Goal: Find specific page/section: Find specific page/section

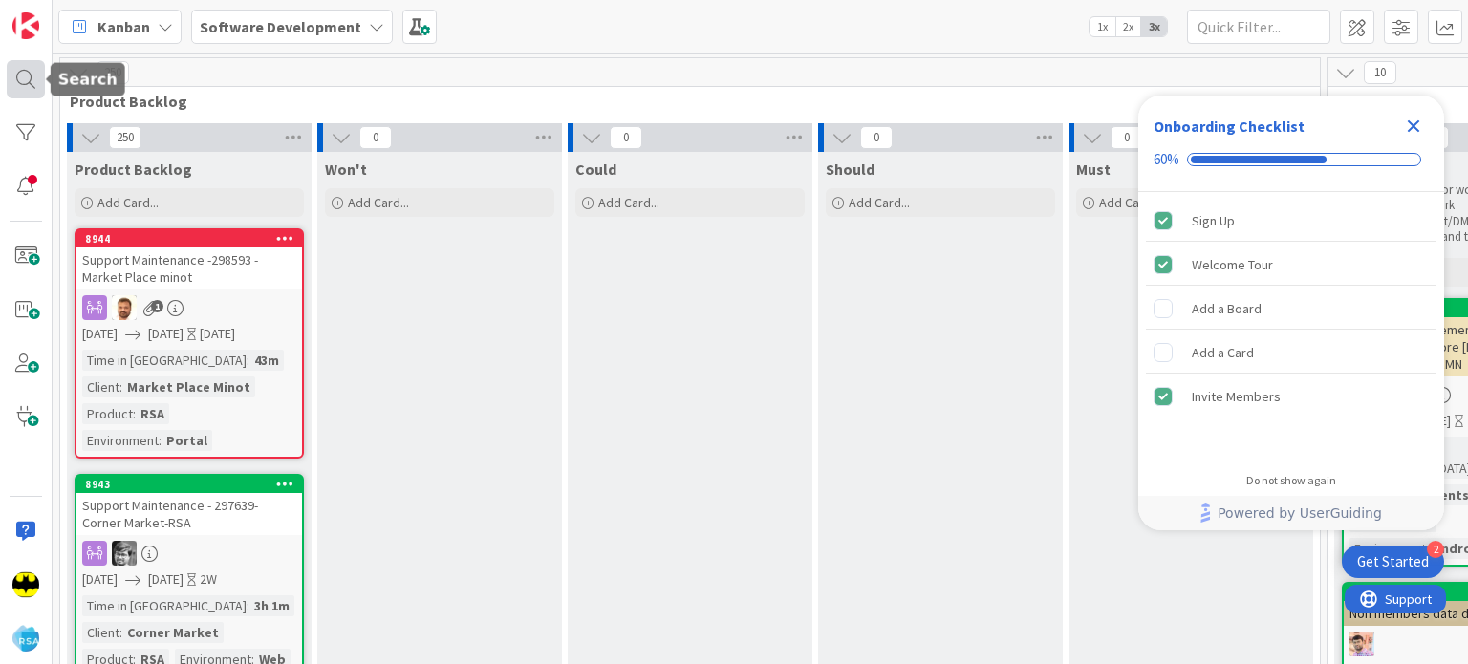
click at [9, 72] on div at bounding box center [26, 79] width 38 height 38
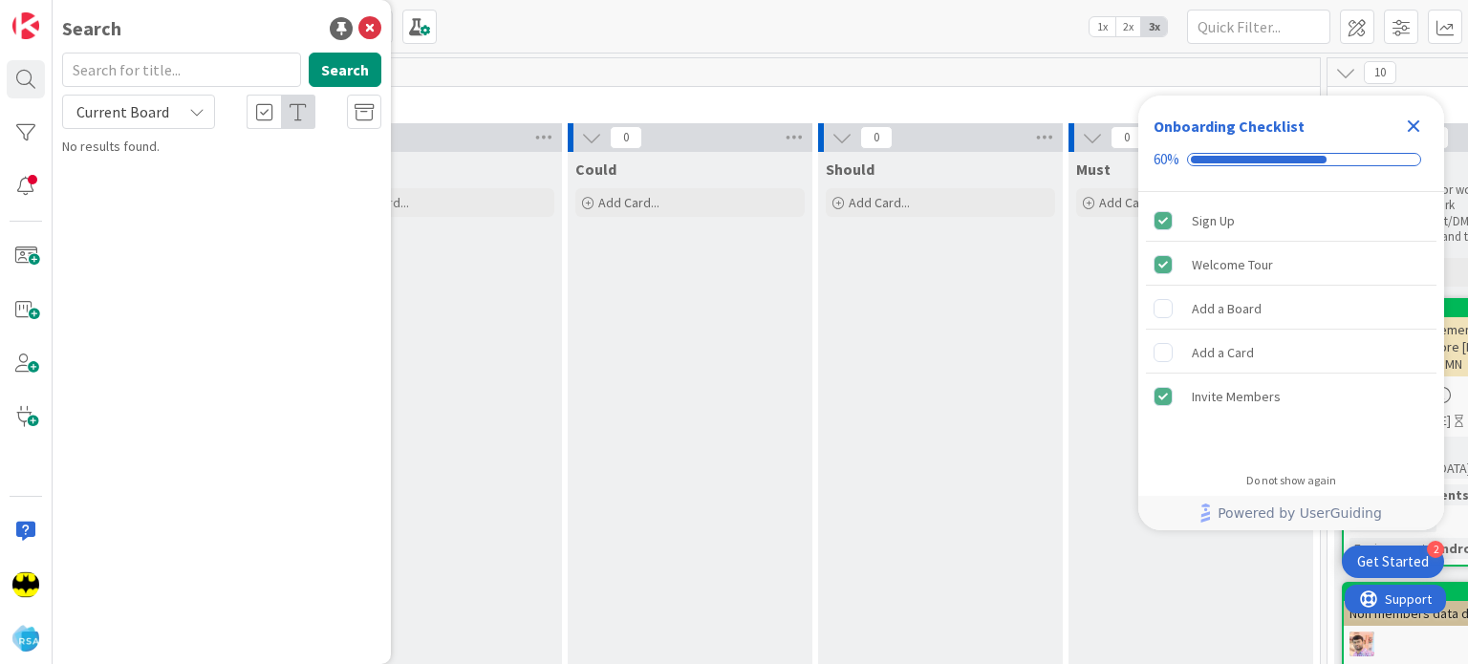
click at [213, 66] on input "text" at bounding box center [181, 70] width 239 height 34
click at [203, 81] on input "text" at bounding box center [181, 70] width 239 height 34
click at [150, 70] on input "text" at bounding box center [181, 70] width 239 height 34
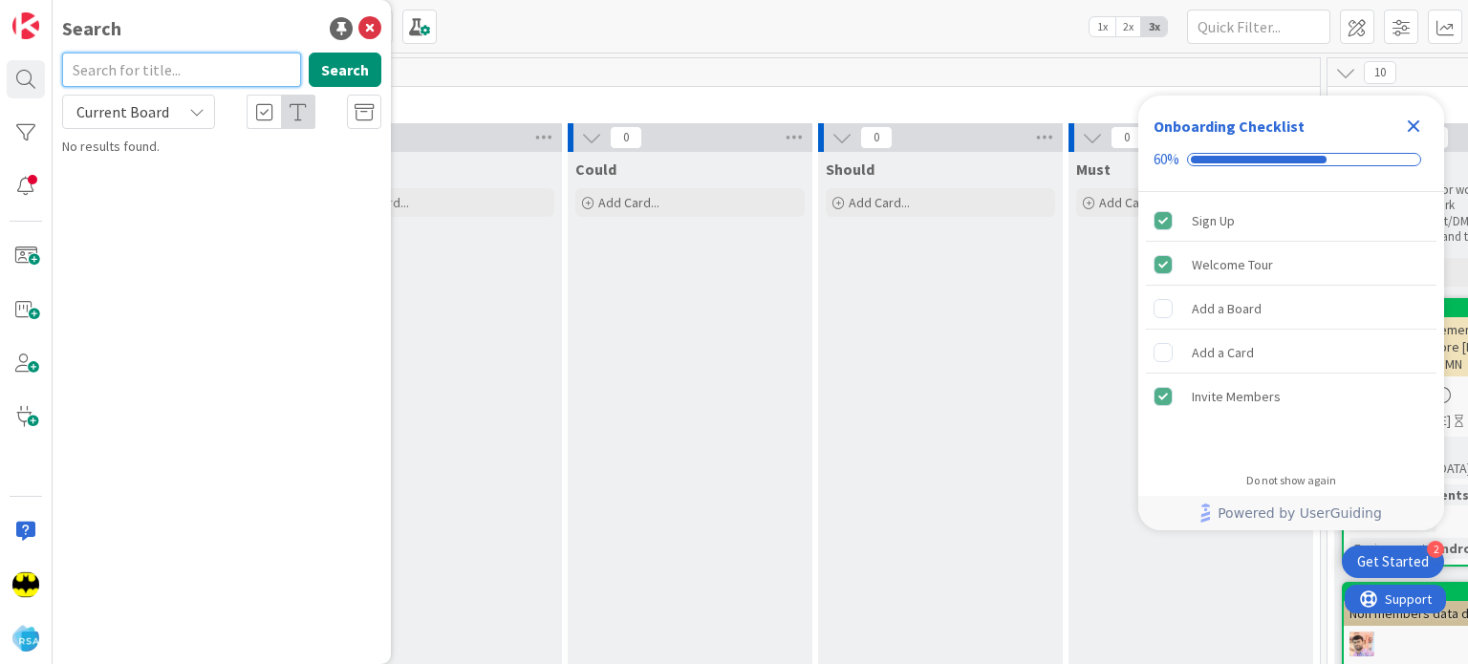
click at [161, 59] on input "text" at bounding box center [181, 70] width 239 height 34
click at [143, 56] on input "text" at bounding box center [181, 70] width 239 height 34
type input "8"
click at [137, 54] on input "text" at bounding box center [181, 70] width 239 height 34
click at [137, 54] on input "8940" at bounding box center [181, 70] width 239 height 34
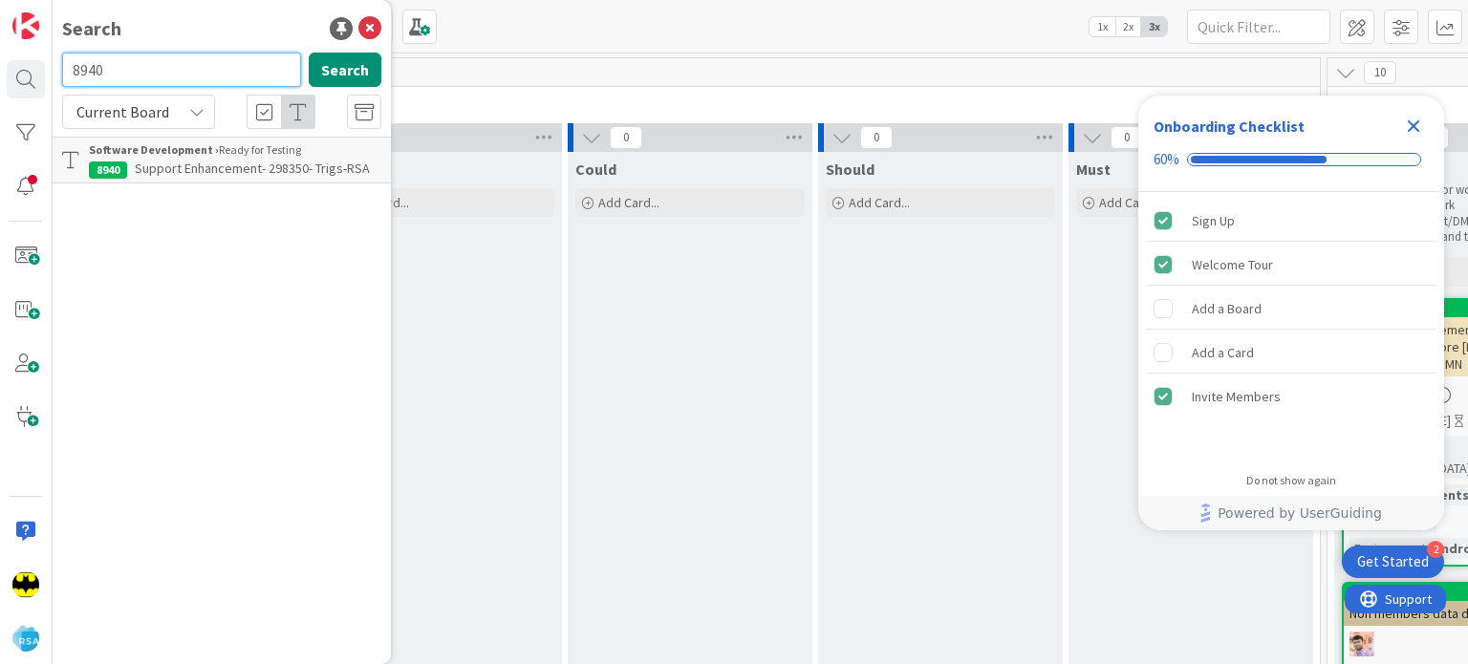
click at [137, 54] on input "8940" at bounding box center [181, 70] width 239 height 34
type input "8308"
click at [137, 54] on input "8308" at bounding box center [181, 70] width 239 height 34
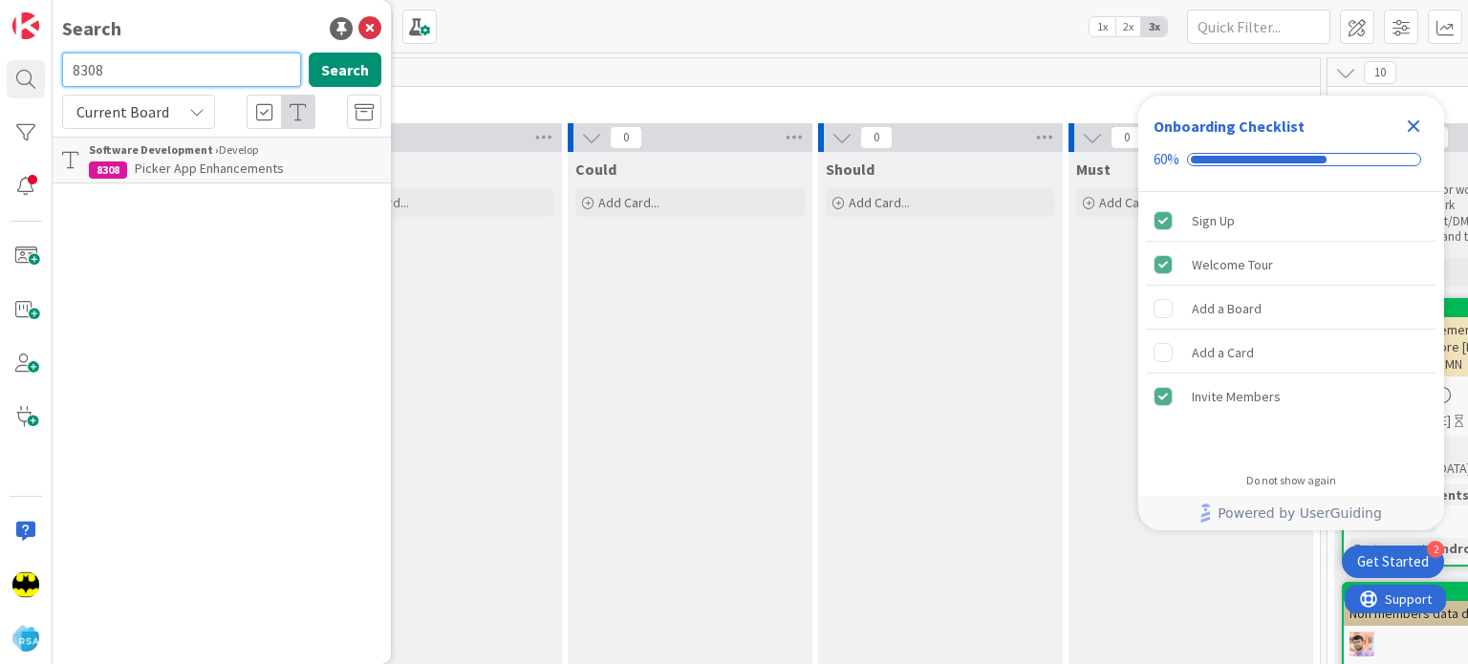
click at [137, 54] on input "8308" at bounding box center [181, 70] width 239 height 34
type input "8408"
click at [102, 75] on input "8408" at bounding box center [181, 70] width 239 height 34
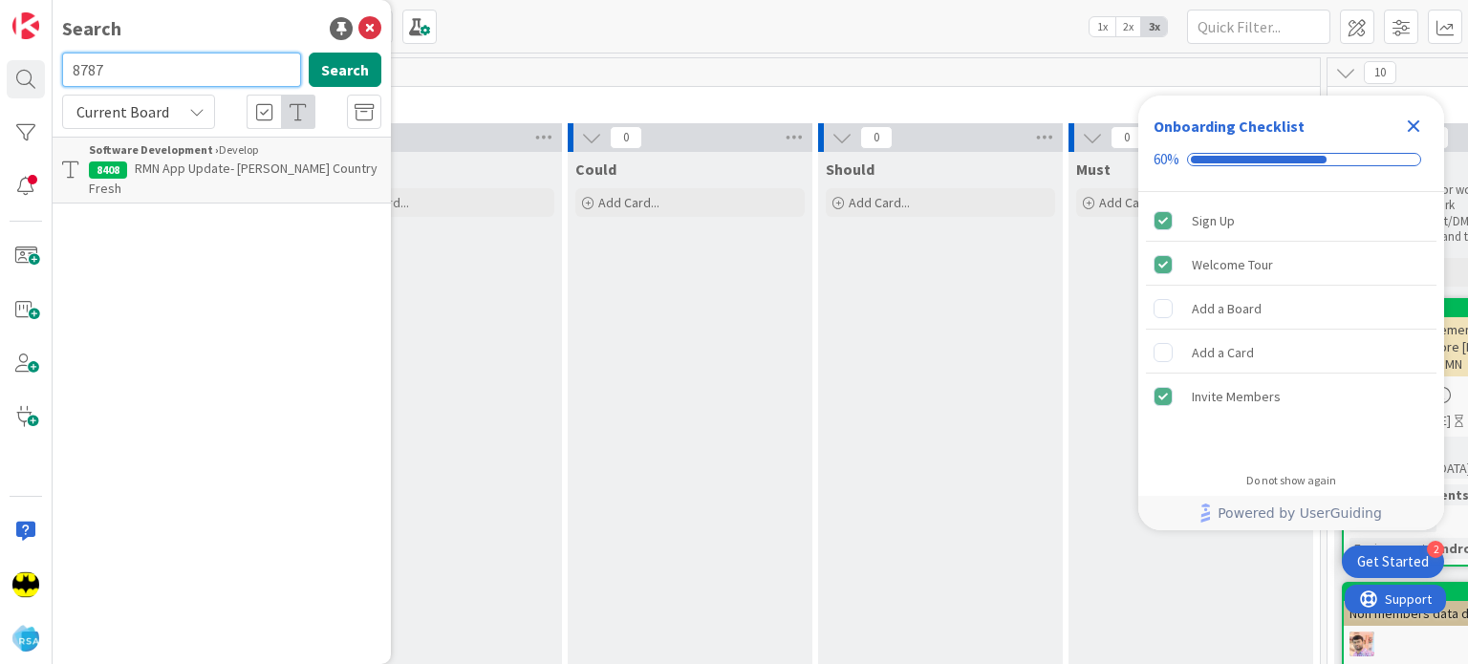
type input "8787"
click at [102, 75] on input "8787" at bounding box center [181, 70] width 239 height 34
click at [252, 11] on div "Search Search Current Board Software Development › Develop 8787 Lowes Market AP…" at bounding box center [222, 332] width 338 height 664
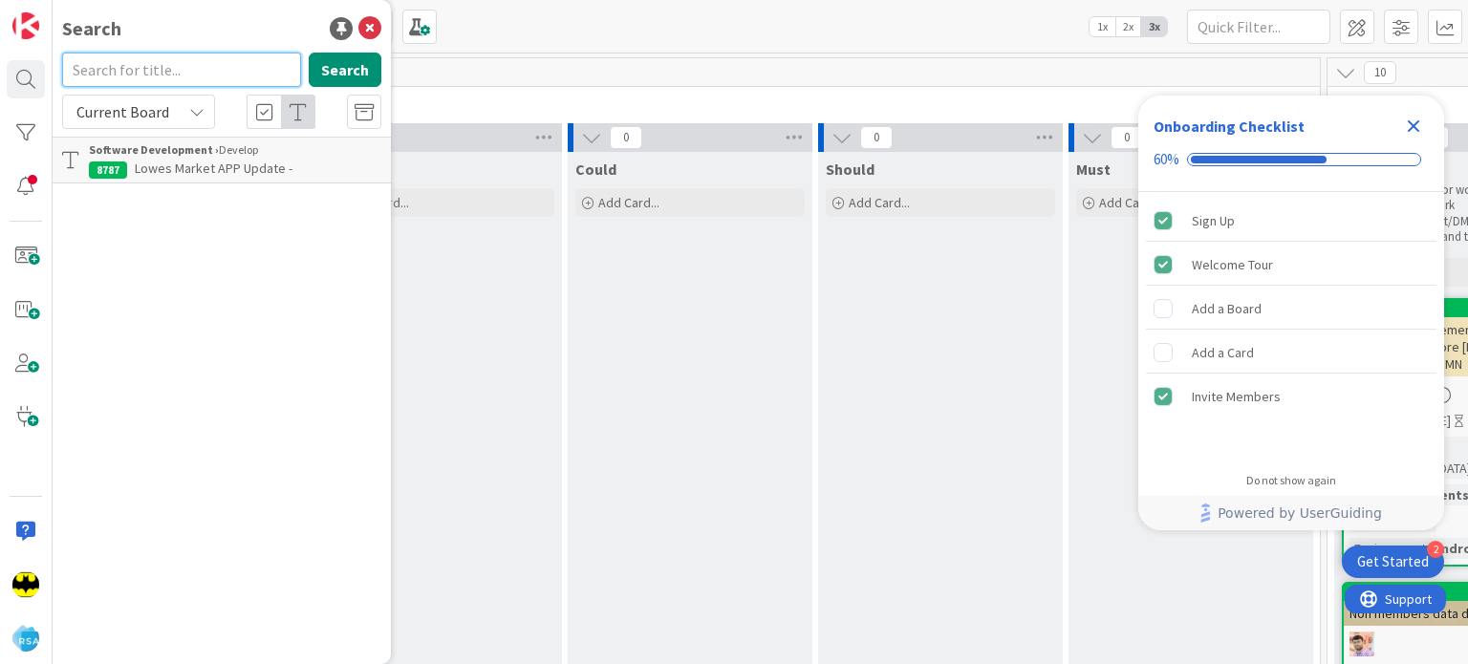
click at [184, 55] on input "text" at bounding box center [181, 70] width 239 height 34
type input "7314"
click at [184, 55] on input "7314" at bounding box center [181, 70] width 239 height 34
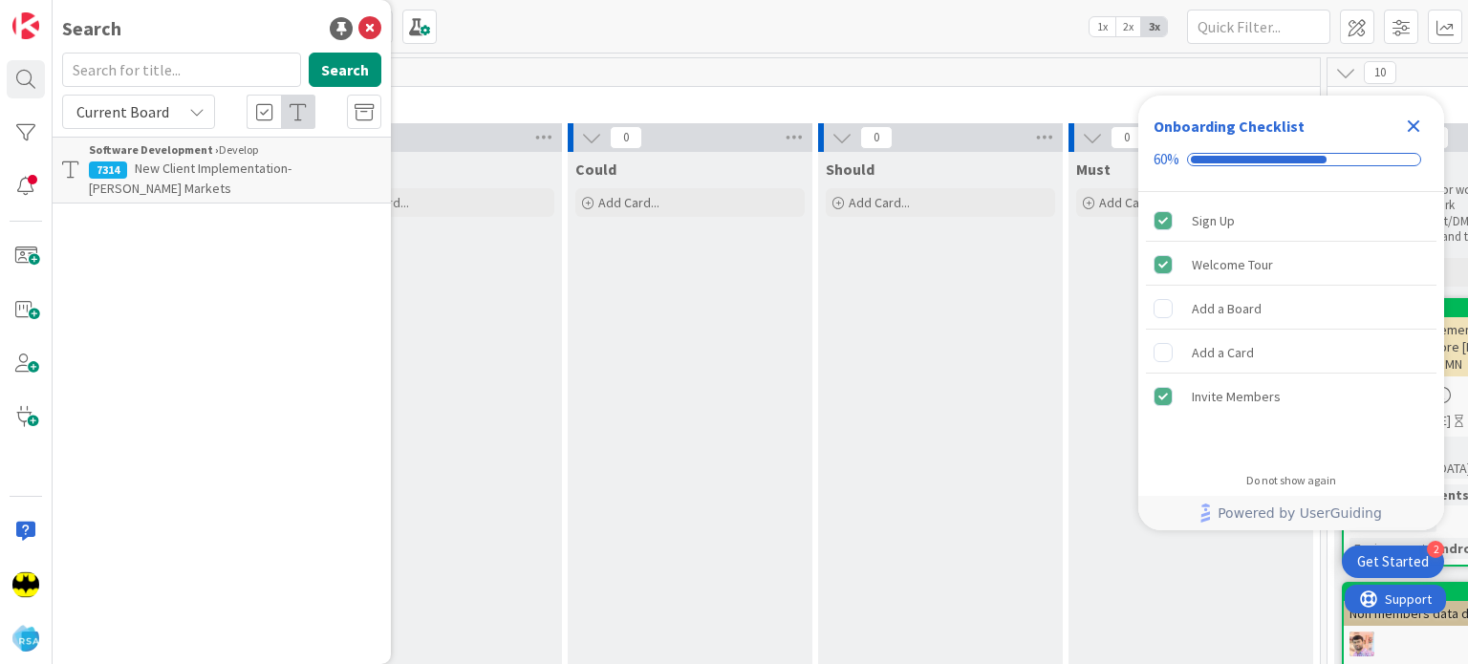
click at [270, 11] on div "Search Search Current Board Software Development › Develop 7314 New Client Impl…" at bounding box center [222, 332] width 338 height 664
click at [236, 39] on div "Search" at bounding box center [221, 28] width 319 height 29
click at [177, 75] on input "text" at bounding box center [181, 70] width 239 height 34
